Goal: Information Seeking & Learning: Check status

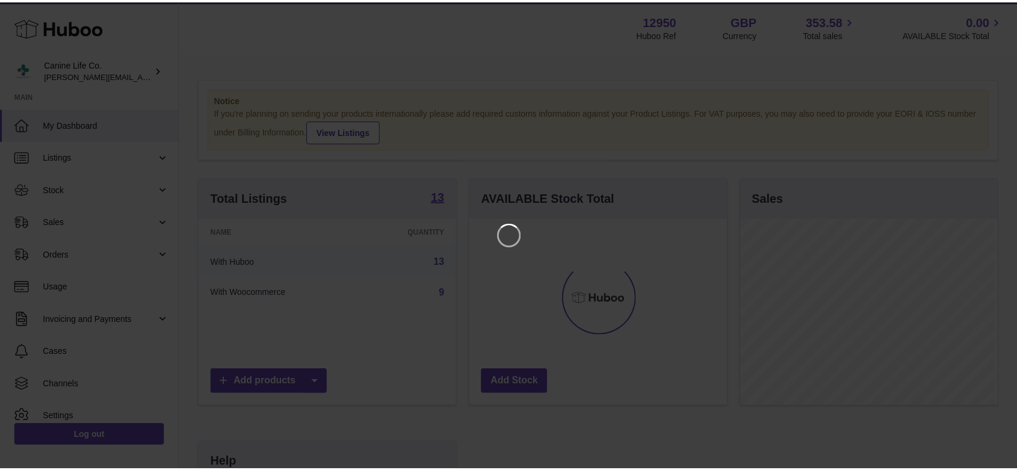
scroll to position [188, 260]
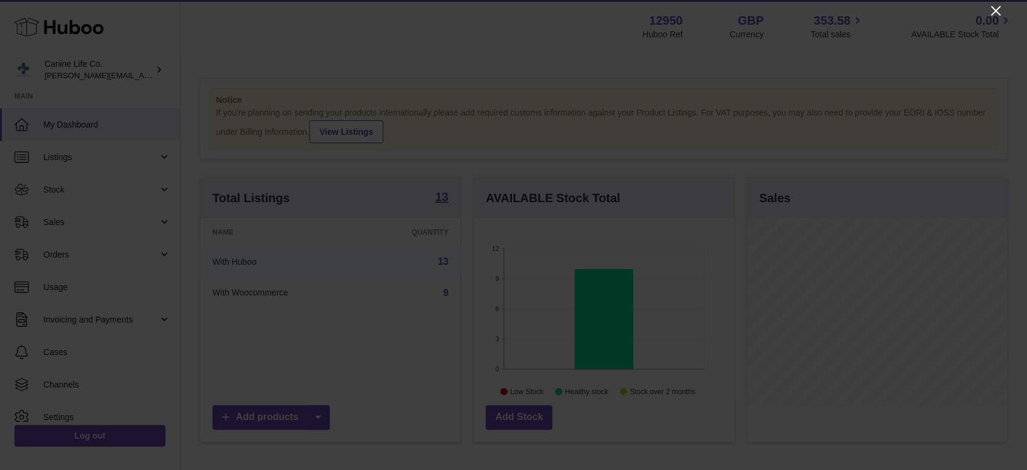
click at [995, 10] on icon "Close" at bounding box center [996, 11] width 10 height 10
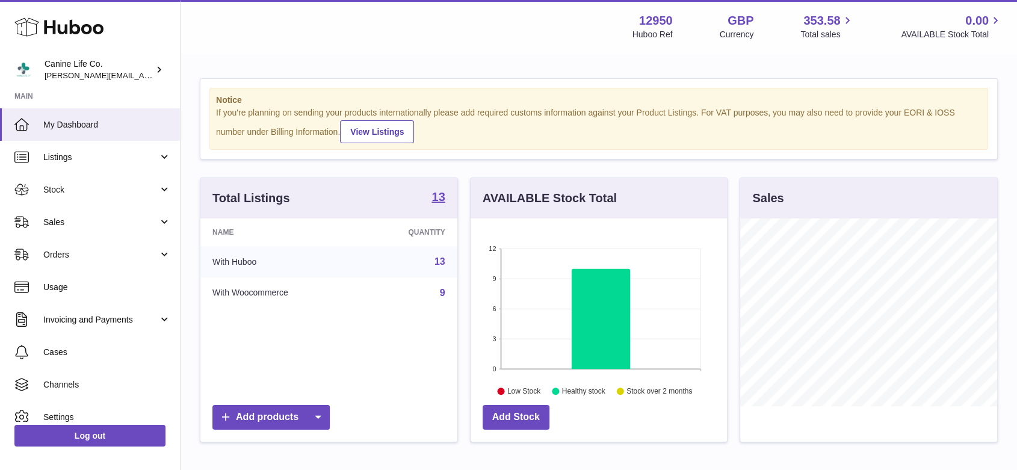
scroll to position [601626, 601557]
click at [56, 220] on span "Sales" at bounding box center [100, 222] width 115 height 11
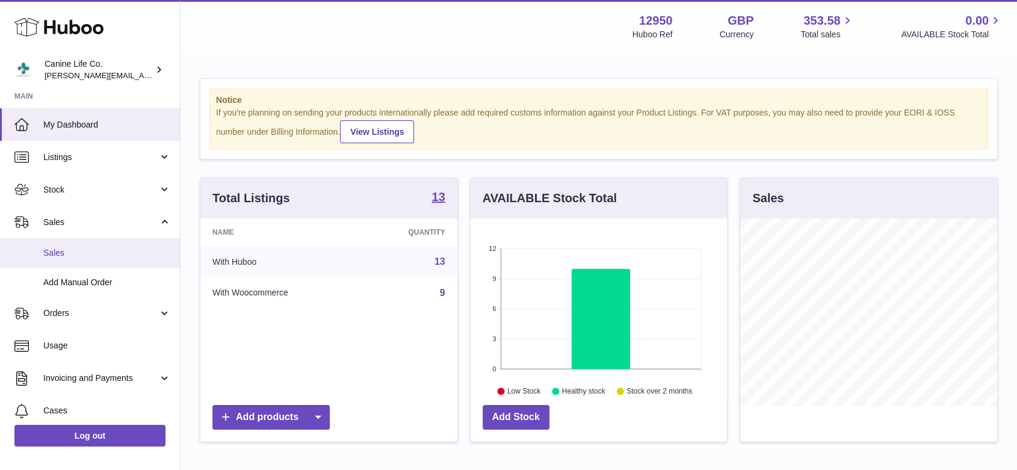
click at [58, 253] on span "Sales" at bounding box center [107, 252] width 128 height 11
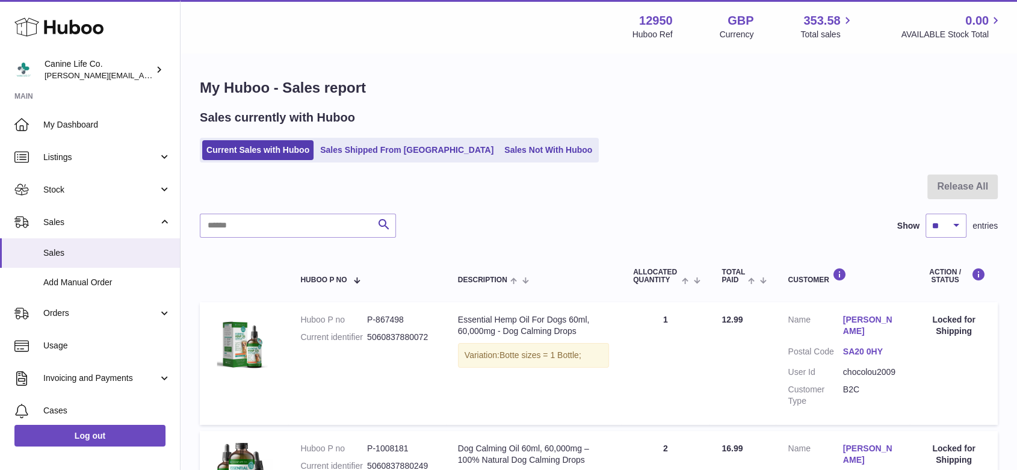
drag, startPoint x: 544, startPoint y: 172, endPoint x: 580, endPoint y: 201, distance: 46.6
click at [580, 201] on div at bounding box center [599, 194] width 798 height 39
click at [500, 153] on link "Sales Not With Huboo" at bounding box center [548, 150] width 96 height 20
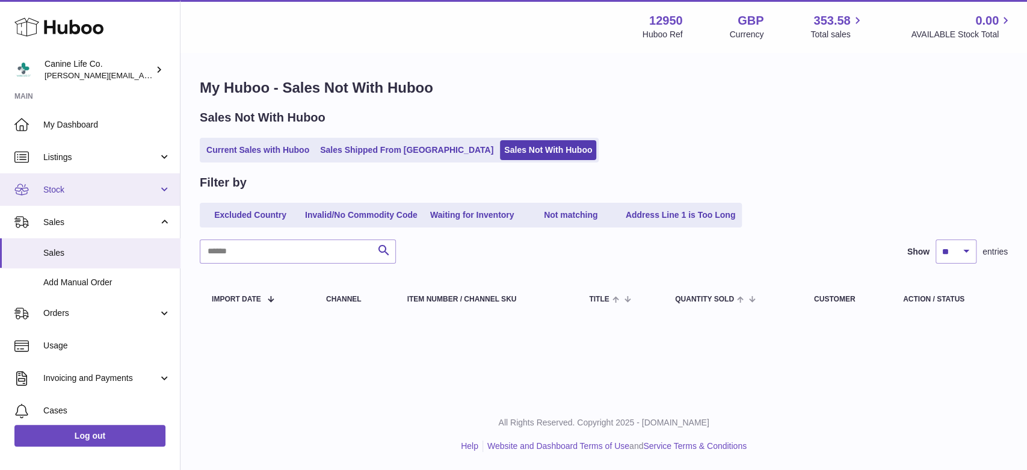
click at [93, 190] on span "Stock" at bounding box center [100, 189] width 115 height 11
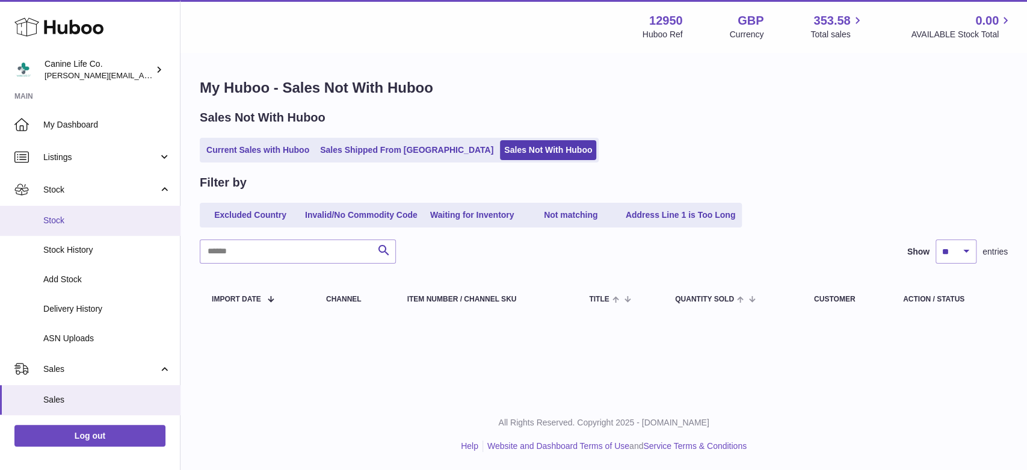
click at [91, 225] on span "Stock" at bounding box center [107, 220] width 128 height 11
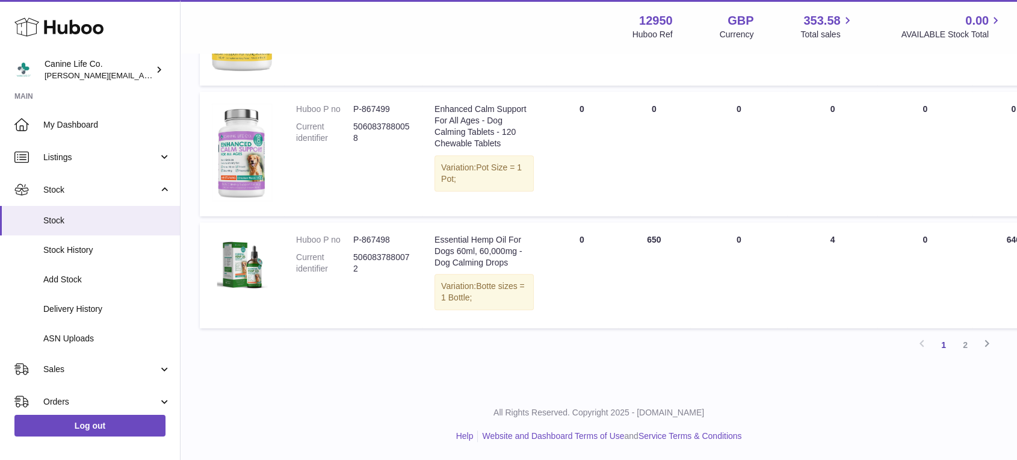
scroll to position [1359, 0]
click at [965, 356] on link "2" at bounding box center [965, 345] width 22 height 22
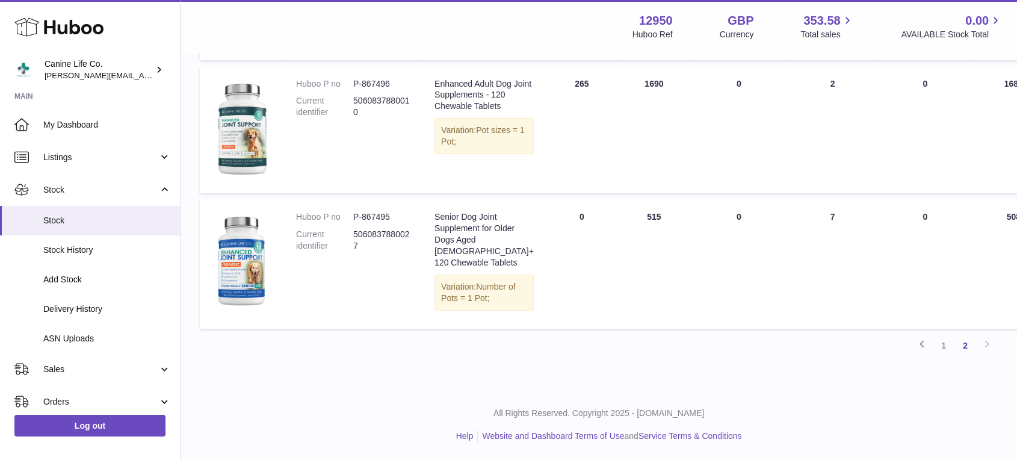
scroll to position [377, 0]
click at [149, 186] on span "Stock" at bounding box center [100, 189] width 115 height 11
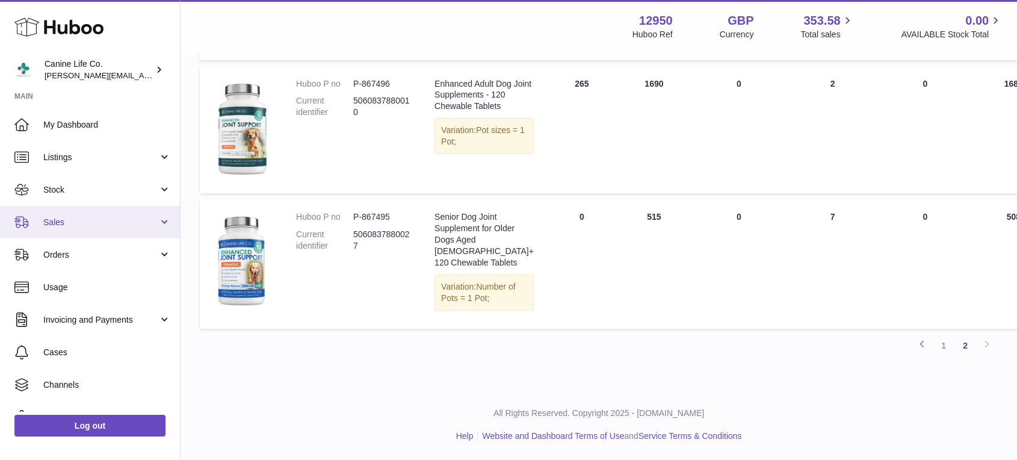
click at [104, 221] on span "Sales" at bounding box center [100, 222] width 115 height 11
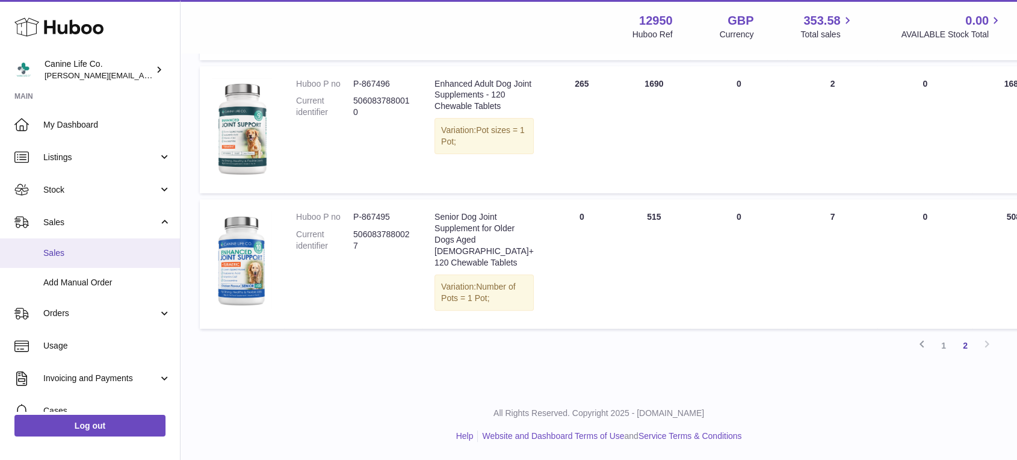
click at [96, 257] on span "Sales" at bounding box center [107, 252] width 128 height 11
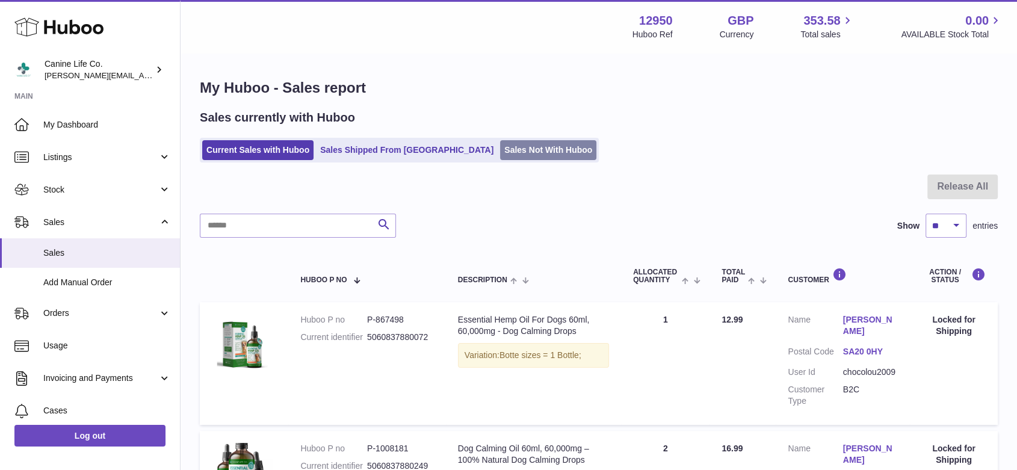
click at [513, 147] on link "Sales Not With Huboo" at bounding box center [548, 150] width 96 height 20
